Goal: Obtain resource: Download file/media

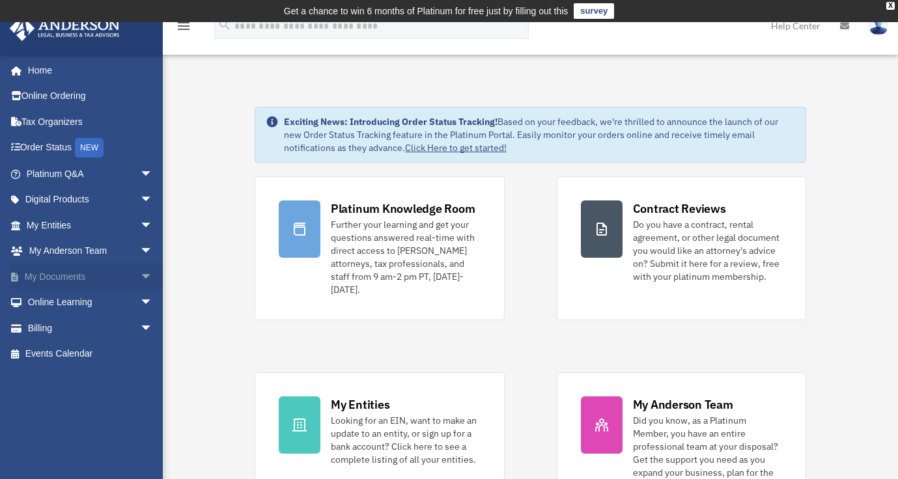
click at [101, 275] on link "My Documents arrow_drop_down" at bounding box center [90, 277] width 163 height 26
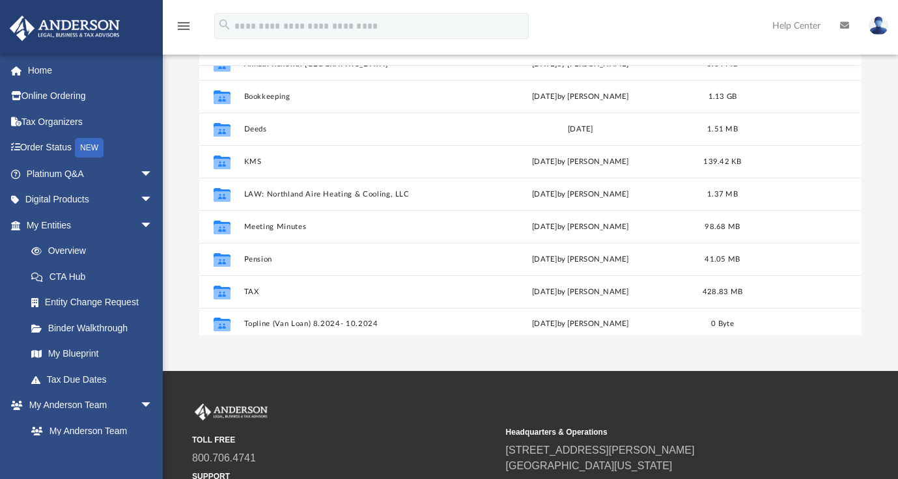
scroll to position [55, 0]
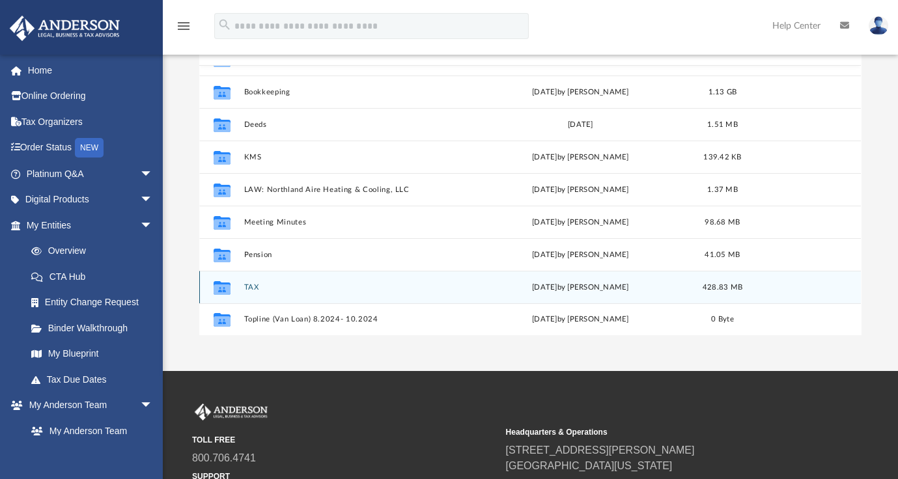
click at [255, 285] on button "TAX" at bounding box center [354, 287] width 221 height 8
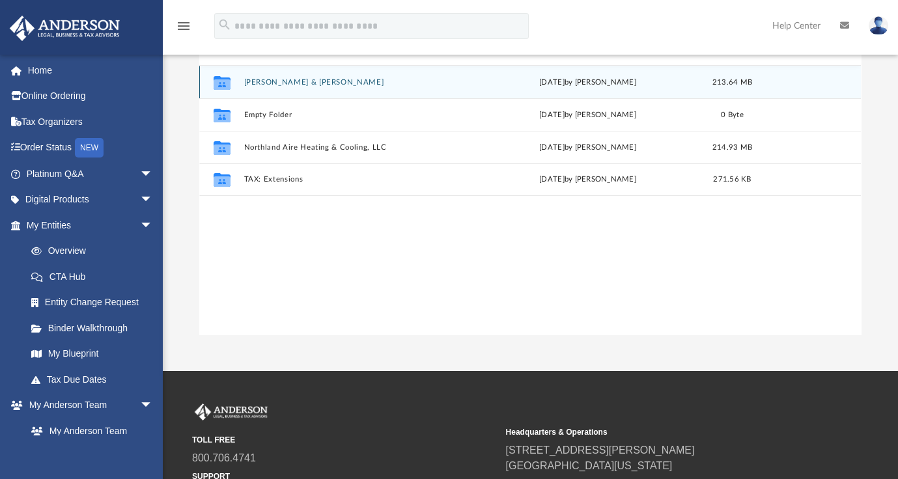
scroll to position [0, 0]
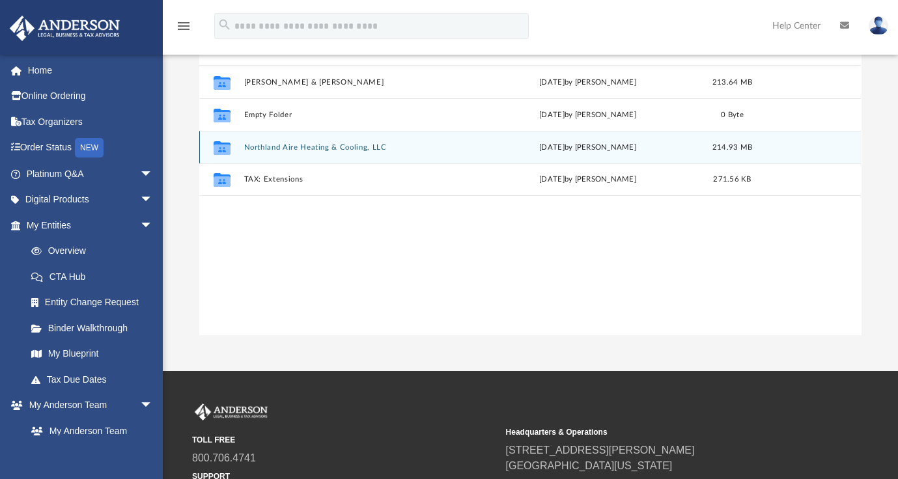
click at [272, 148] on button "Northland Aire Heating & Cooling, LLC" at bounding box center [356, 147] width 225 height 8
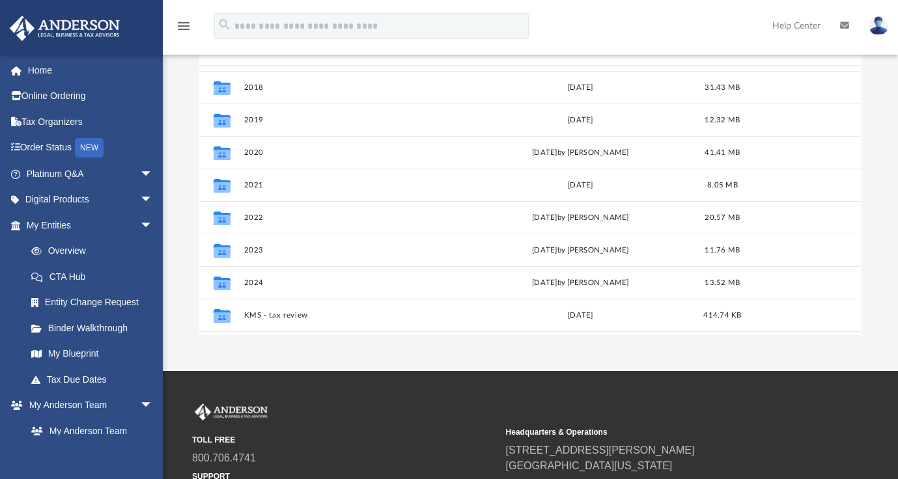
scroll to position [63, 0]
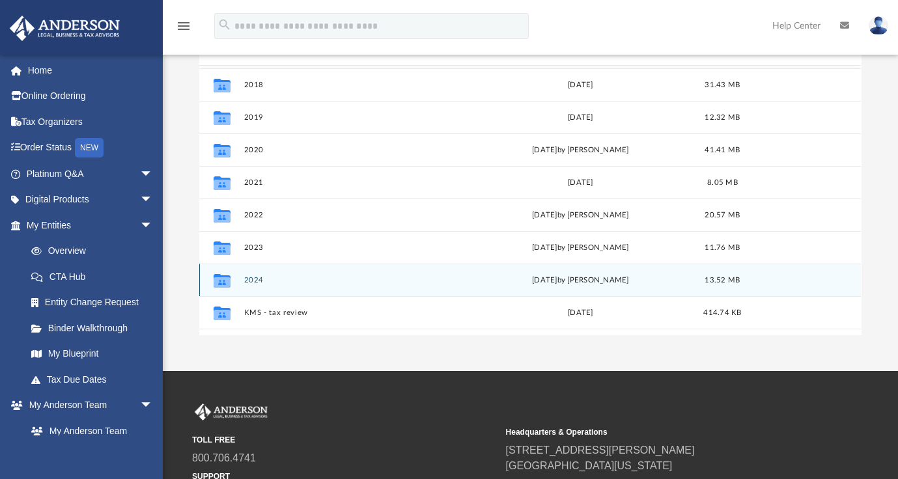
click at [227, 280] on icon "grid" at bounding box center [222, 282] width 17 height 10
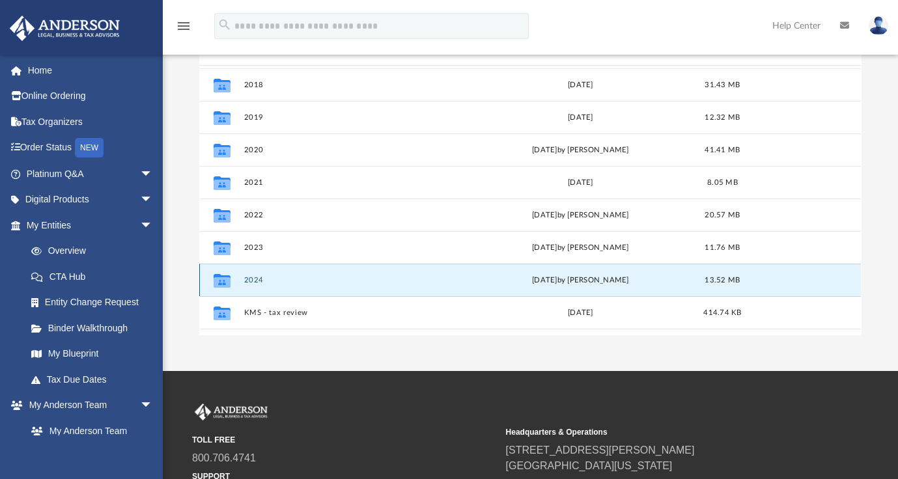
click at [258, 277] on button "2024" at bounding box center [354, 280] width 221 height 8
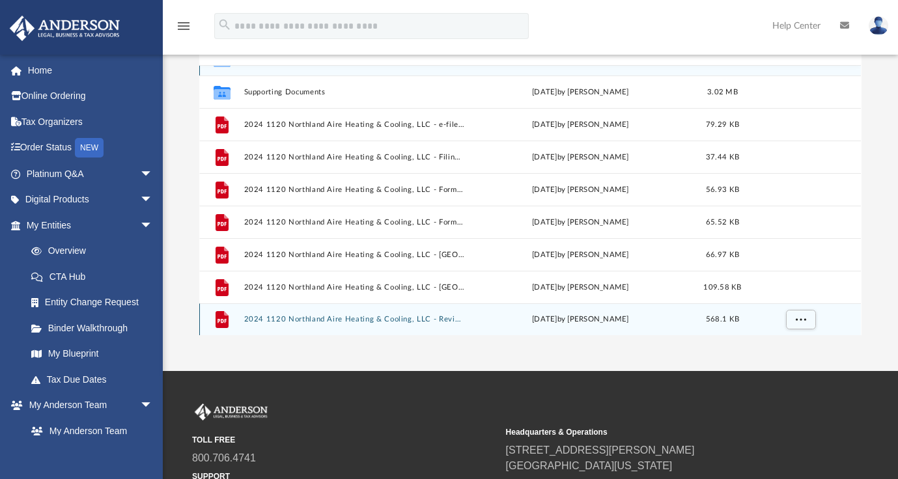
scroll to position [0, 0]
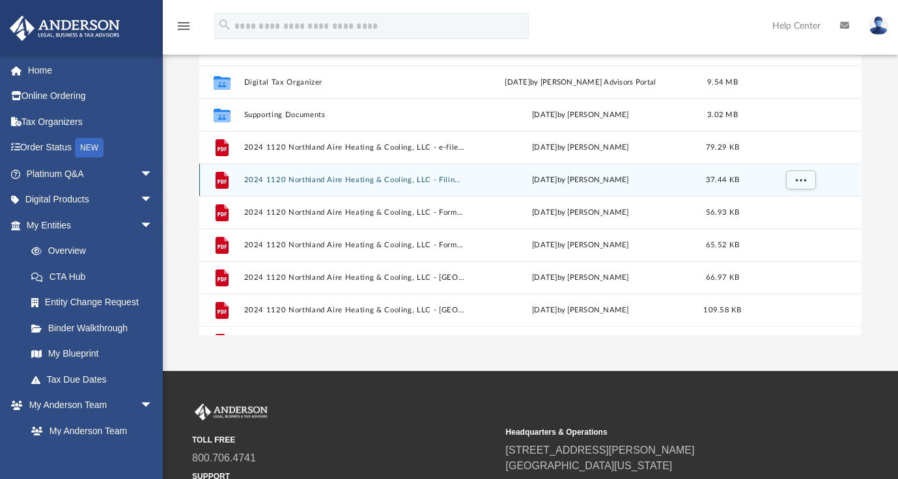
click at [365, 173] on div "File 2024 1120 Northland Aire Heating & Cooling, LLC - Filing Instructions.pdf …" at bounding box center [530, 179] width 662 height 33
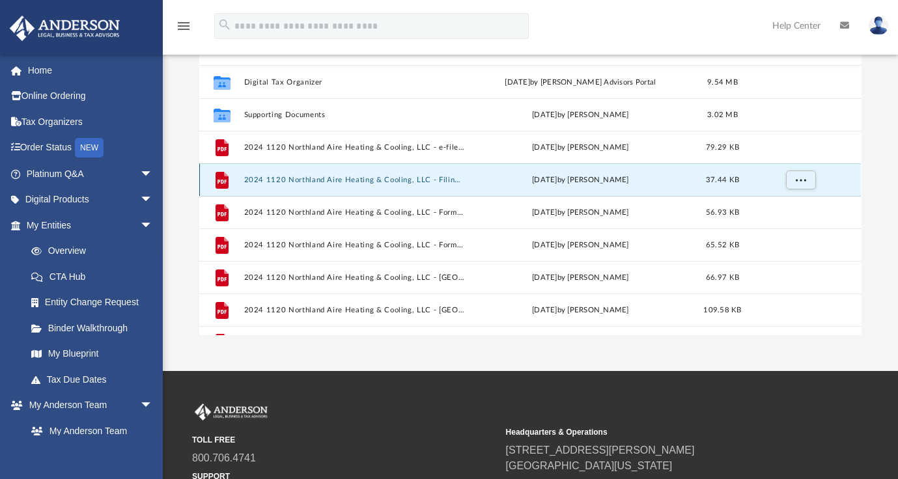
click at [288, 178] on button "2024 1120 Northland Aire Heating & Cooling, LLC - Filing Instructions.pdf" at bounding box center [354, 180] width 221 height 8
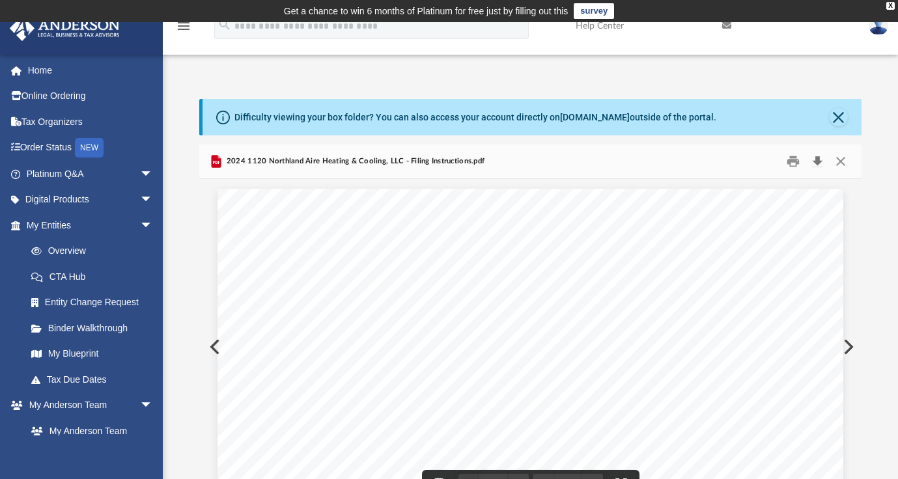
click at [819, 158] on button "Download" at bounding box center [817, 162] width 23 height 20
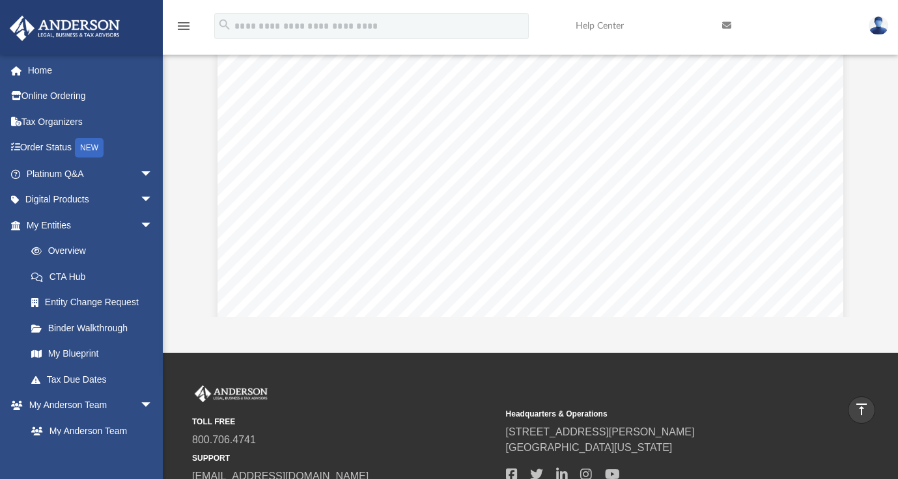
scroll to position [15, 0]
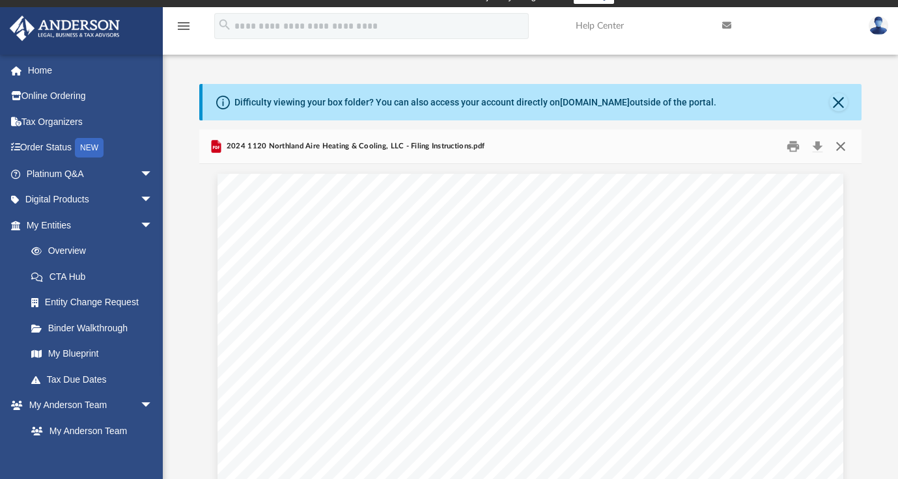
click at [846, 146] on button "Close" at bounding box center [840, 147] width 23 height 20
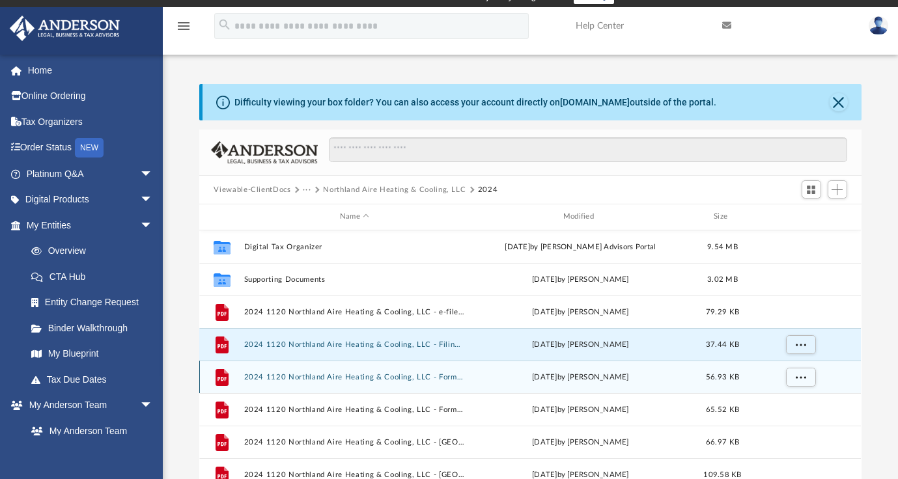
click at [339, 378] on button "2024 1120 Northland Aire Heating & Cooling, LLC - Form 1120-W Estimated Tax Vou…" at bounding box center [354, 377] width 221 height 8
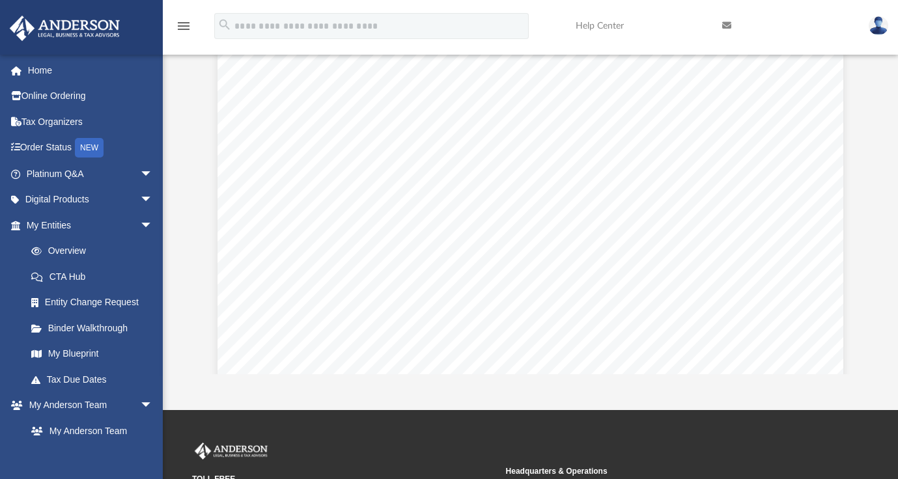
scroll to position [0, 0]
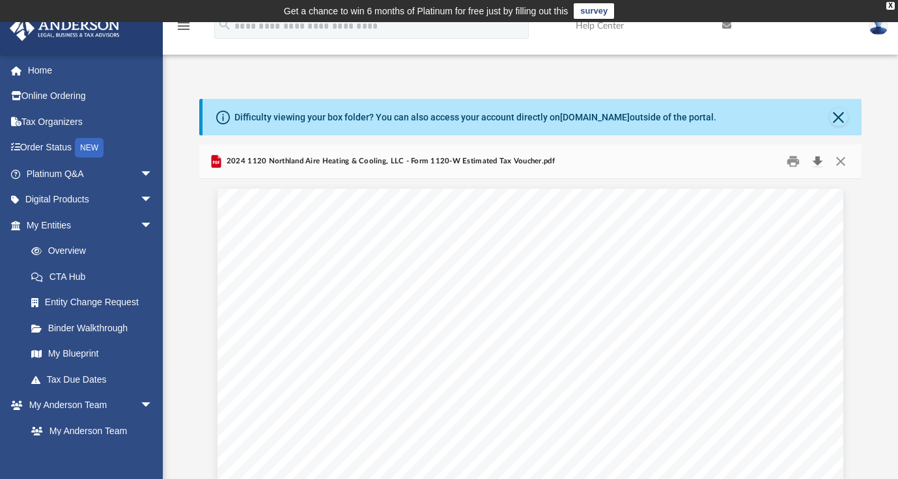
click at [820, 160] on button "Download" at bounding box center [817, 162] width 23 height 20
click at [843, 164] on button "Close" at bounding box center [840, 162] width 23 height 20
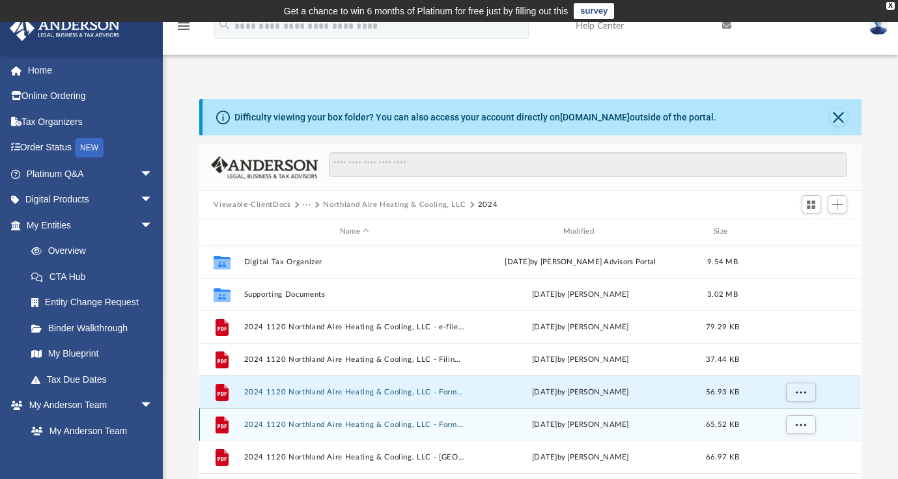
click at [318, 426] on button "2024 1120 Northland Aire Heating & Cooling, LLC - Form RET-PMT Payment Voucher.…" at bounding box center [354, 425] width 221 height 8
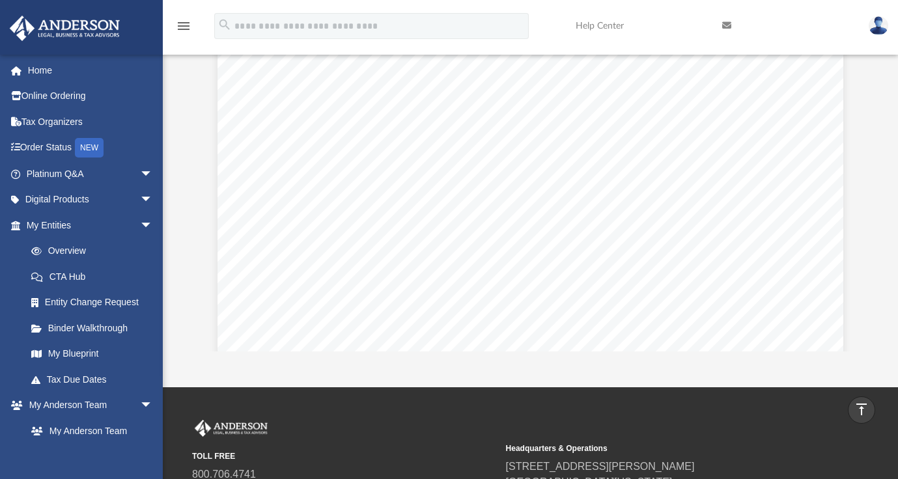
scroll to position [145, 0]
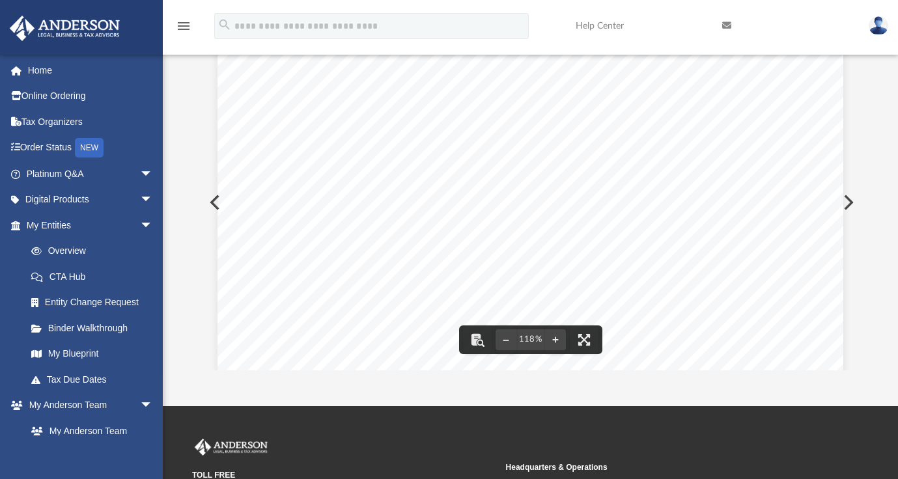
drag, startPoint x: 849, startPoint y: 88, endPoint x: 849, endPoint y: 113, distance: 24.7
click at [849, 115] on div "459491 [DATE] ¥ ¥ ¥ ¥ ¥ ¥ ¥ ¥ Cut carefully along this line to detach. Your che…" at bounding box center [530, 450] width 662 height 830
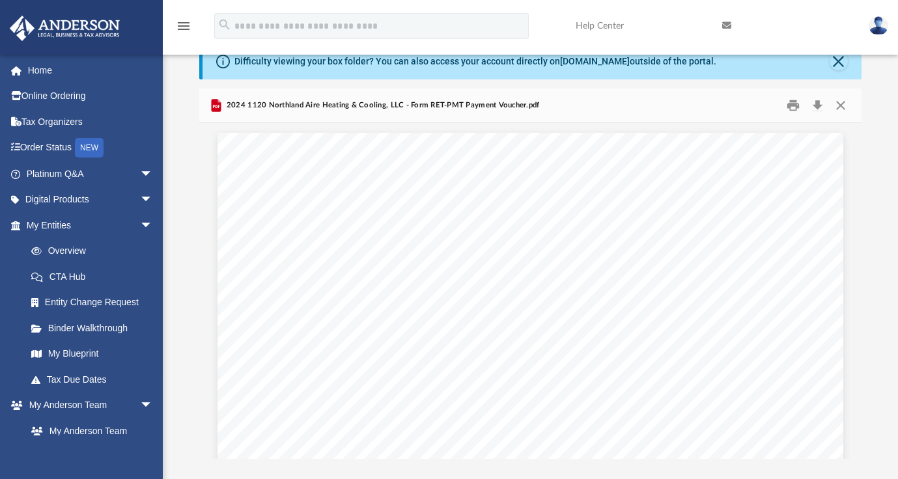
scroll to position [0, 0]
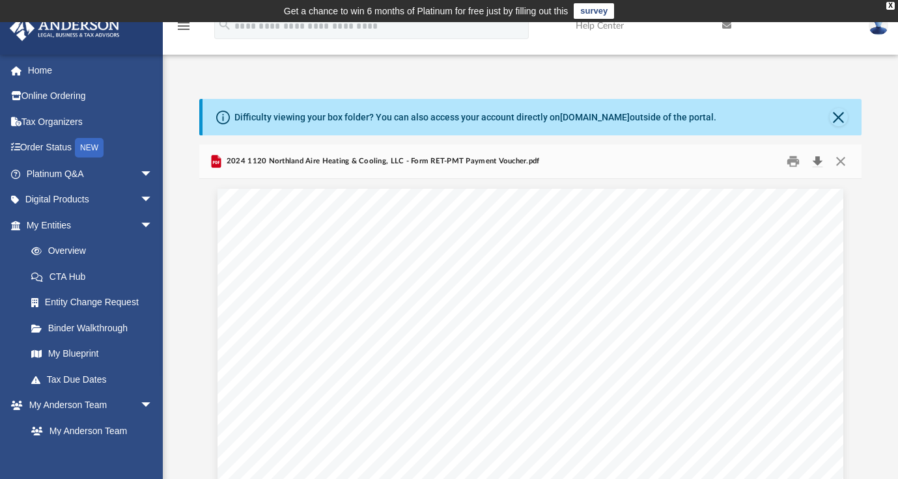
click at [816, 163] on button "Download" at bounding box center [817, 162] width 23 height 20
click at [840, 155] on button "Close" at bounding box center [840, 162] width 23 height 20
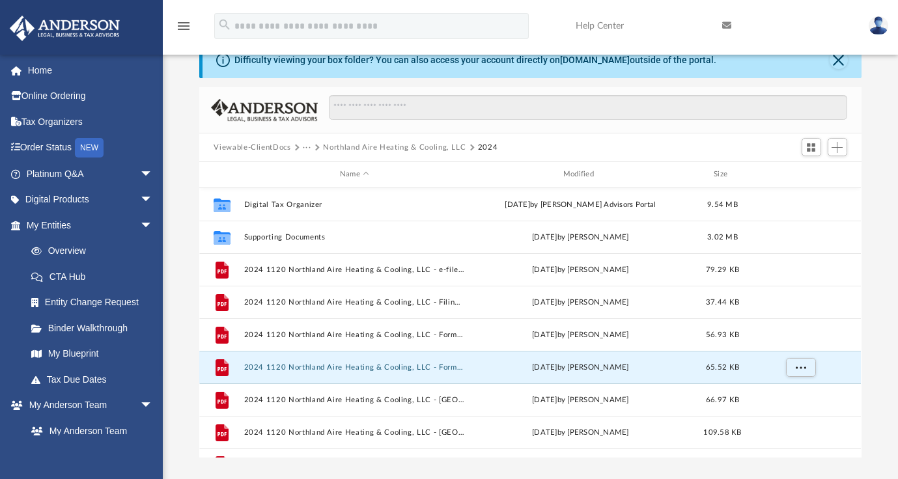
scroll to position [66, 0]
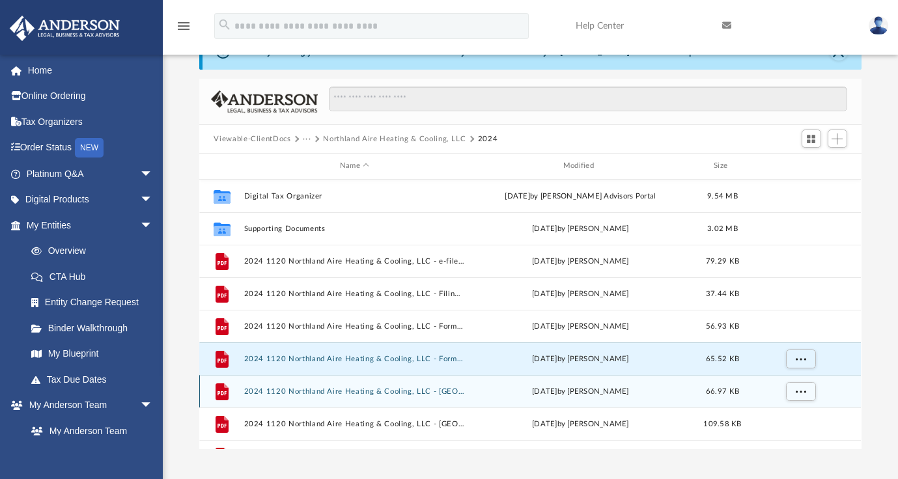
click at [376, 389] on button "2024 1120 Northland Aire Heating & Cooling, LLC - [GEOGRAPHIC_DATA] Annual Rene…" at bounding box center [354, 391] width 221 height 8
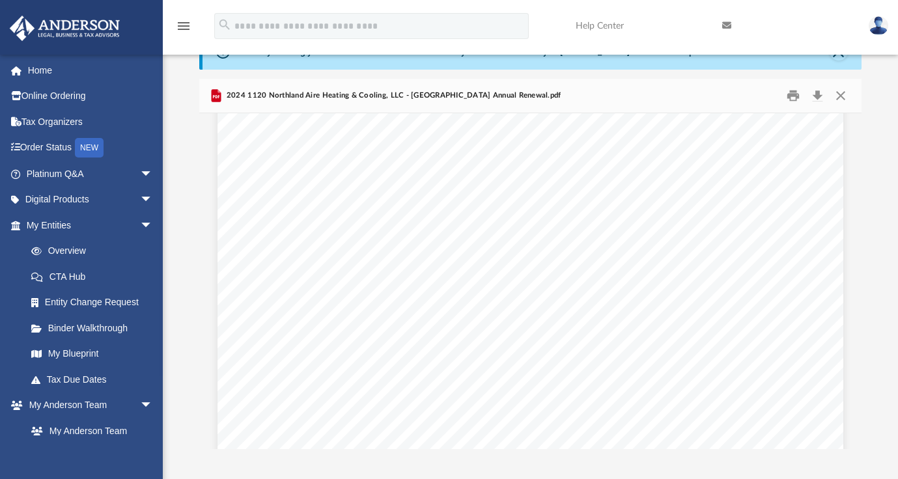
scroll to position [0, 0]
click at [815, 92] on button "Download" at bounding box center [817, 96] width 23 height 20
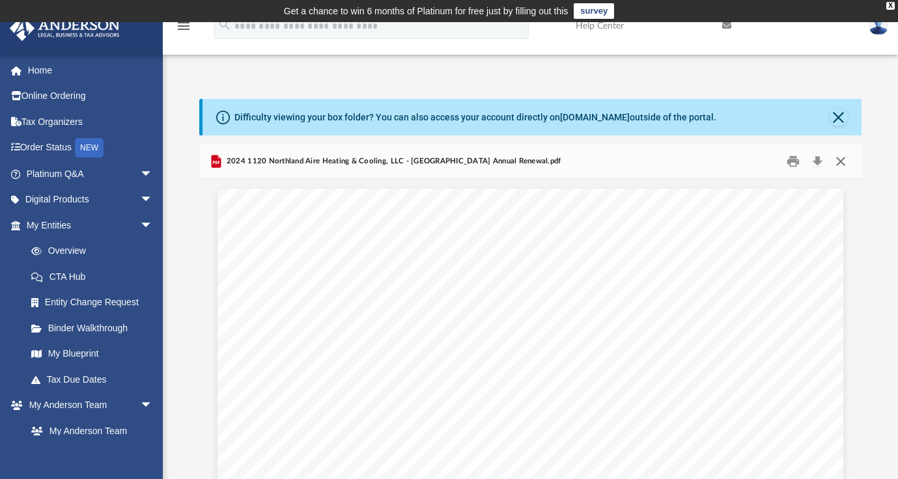
click at [841, 155] on button "Close" at bounding box center [840, 162] width 23 height 20
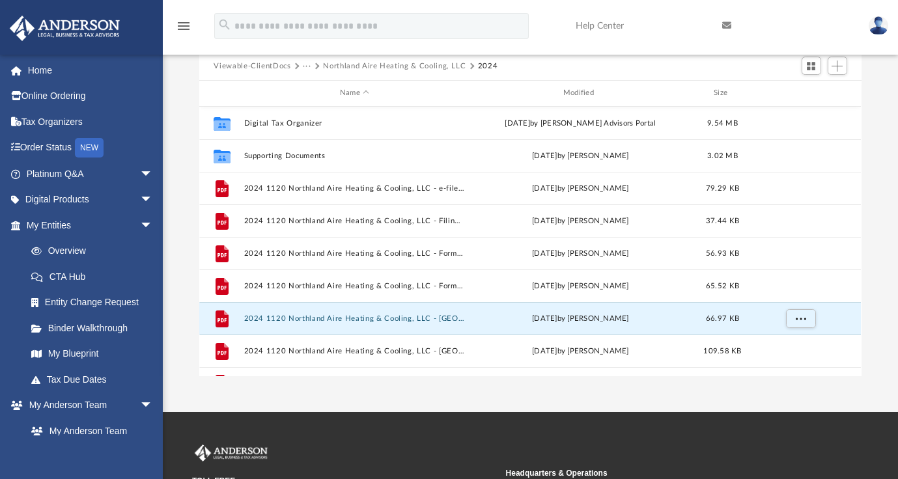
scroll to position [139, 0]
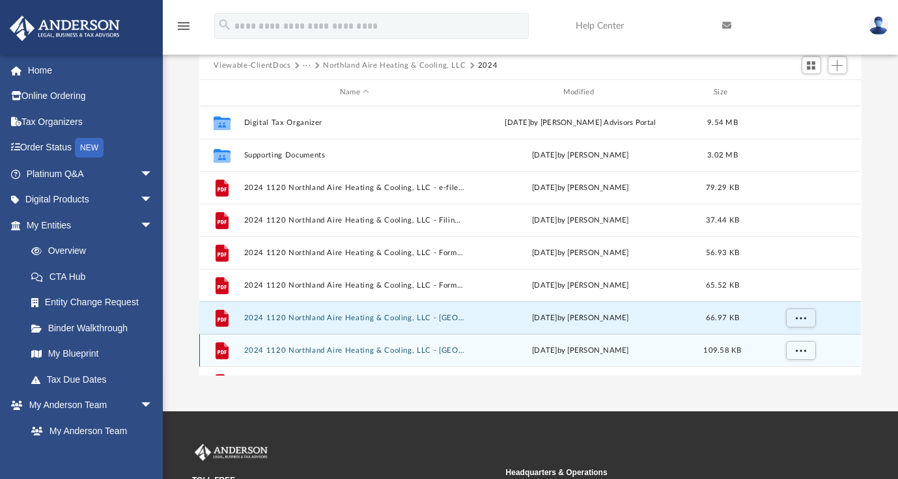
click at [356, 348] on button "2024 1120 Northland Aire Heating & Cooling, LLC - [GEOGRAPHIC_DATA] Form EST PM…" at bounding box center [354, 350] width 221 height 8
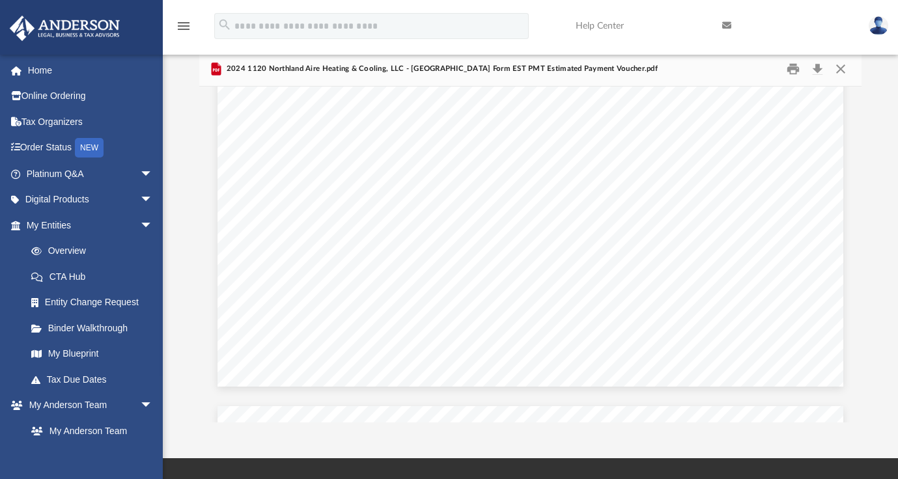
scroll to position [0, 0]
click at [819, 72] on button "Download" at bounding box center [817, 69] width 23 height 20
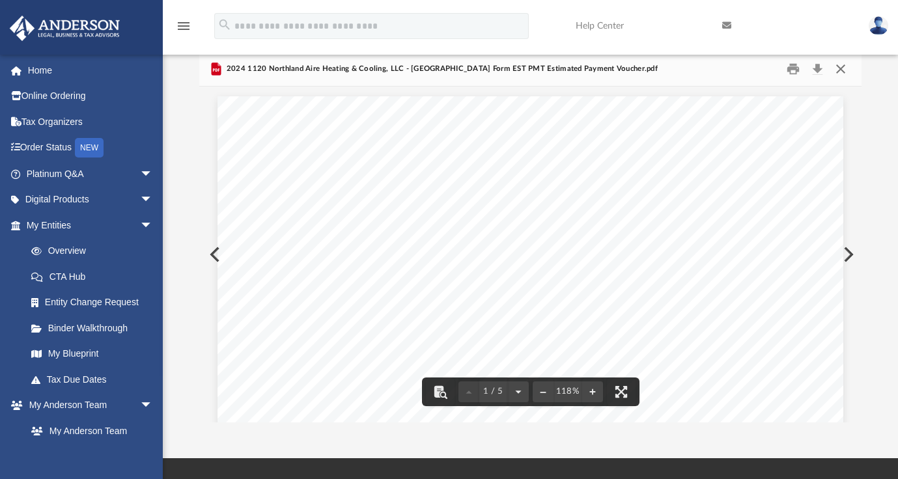
click at [841, 67] on button "Close" at bounding box center [840, 69] width 23 height 20
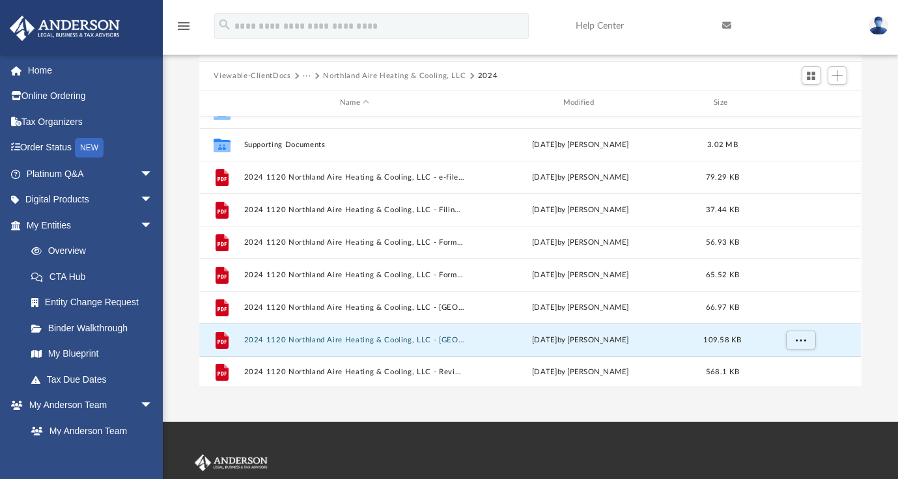
scroll to position [23, 0]
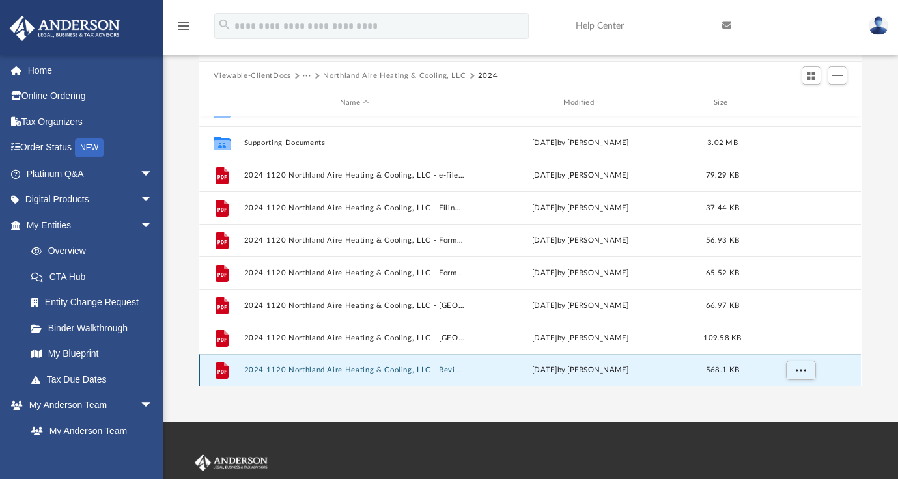
click at [302, 371] on button "2024 1120 Northland Aire Heating & Cooling, LLC - Review Copy.pdf" at bounding box center [354, 370] width 221 height 8
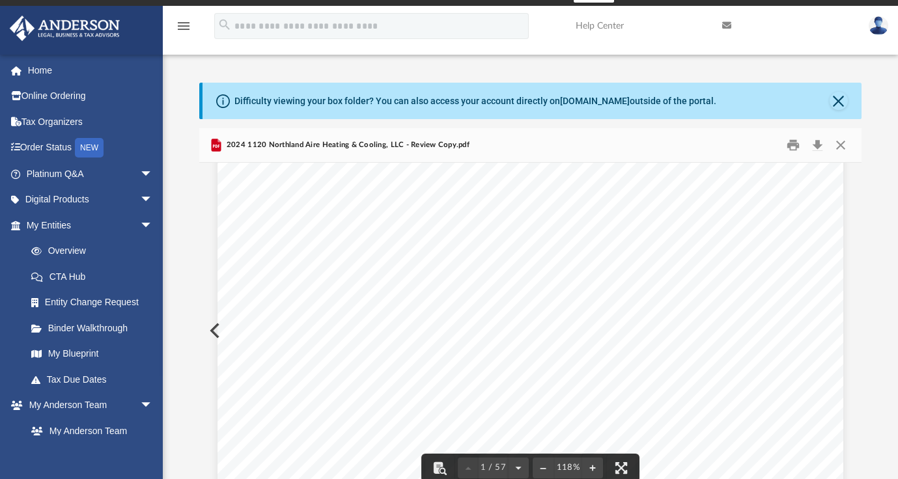
scroll to position [0, 0]
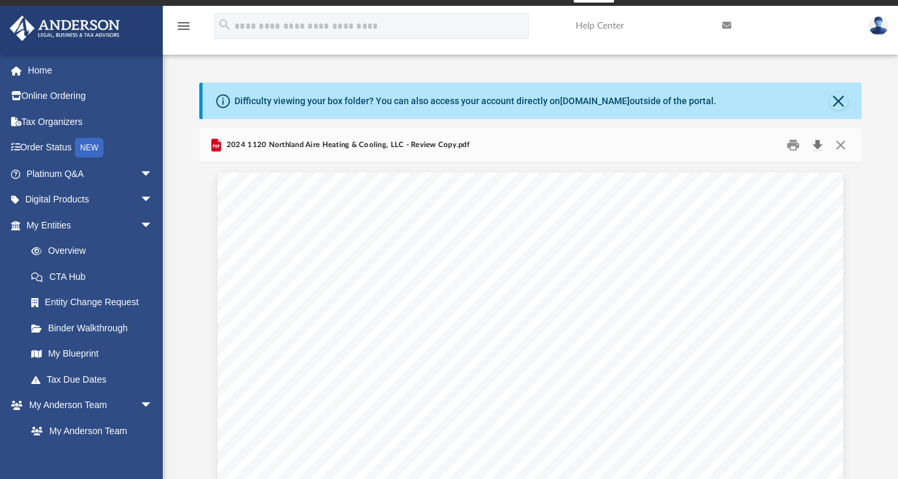
click at [819, 146] on button "Download" at bounding box center [817, 145] width 23 height 20
click at [818, 142] on button "Download" at bounding box center [817, 145] width 23 height 20
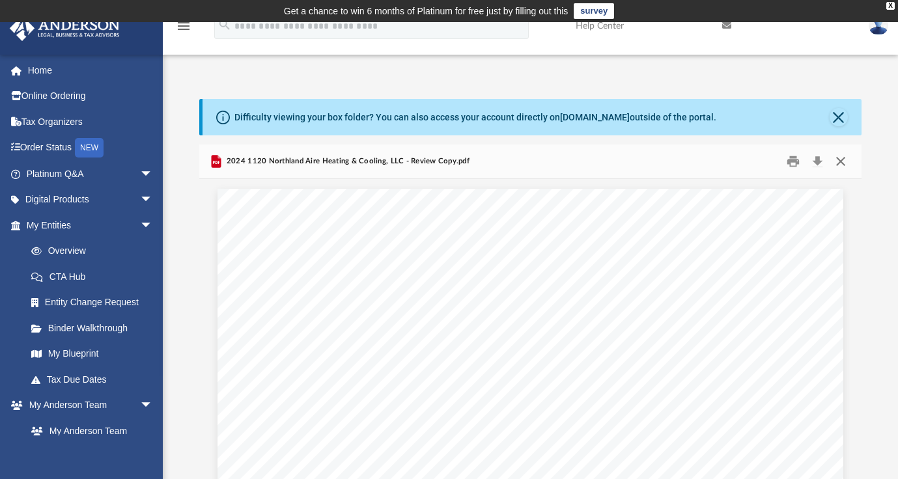
click at [842, 158] on button "Close" at bounding box center [840, 162] width 23 height 20
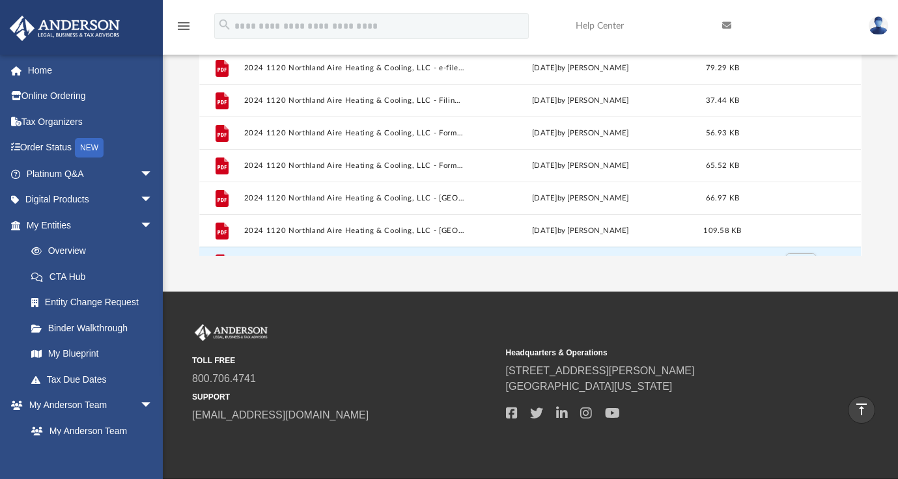
click at [886, 20] on img at bounding box center [879, 25] width 20 height 19
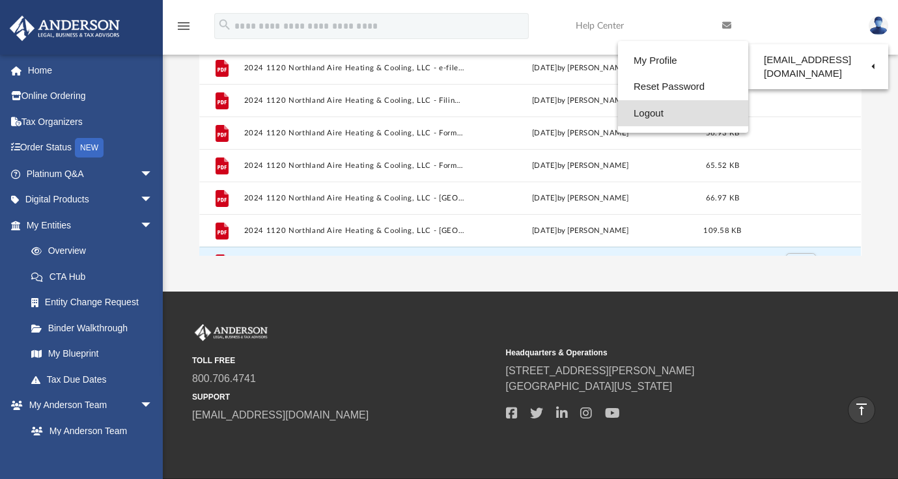
click at [673, 124] on link "Logout" at bounding box center [683, 113] width 130 height 27
